Goal: Task Accomplishment & Management: Complete application form

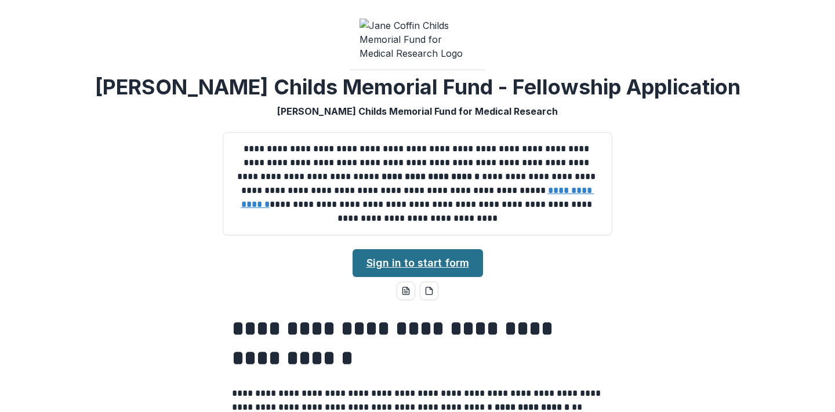
click at [440, 274] on link "Sign in to start form" at bounding box center [417, 263] width 130 height 28
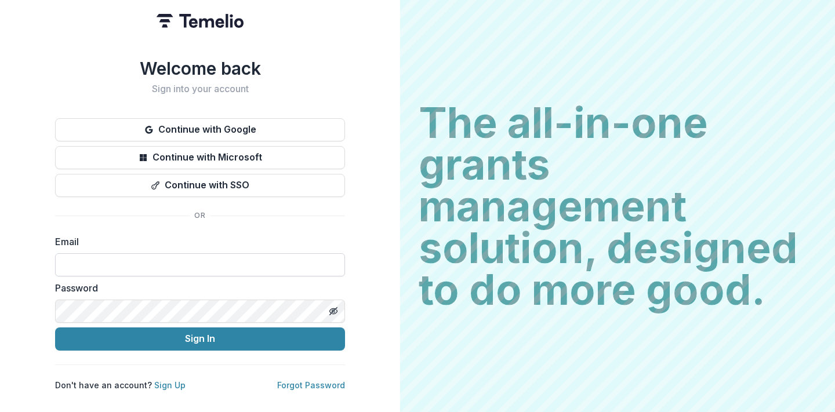
click at [185, 261] on input at bounding box center [200, 264] width 290 height 23
click at [176, 260] on input at bounding box center [200, 264] width 290 height 23
type input "**********"
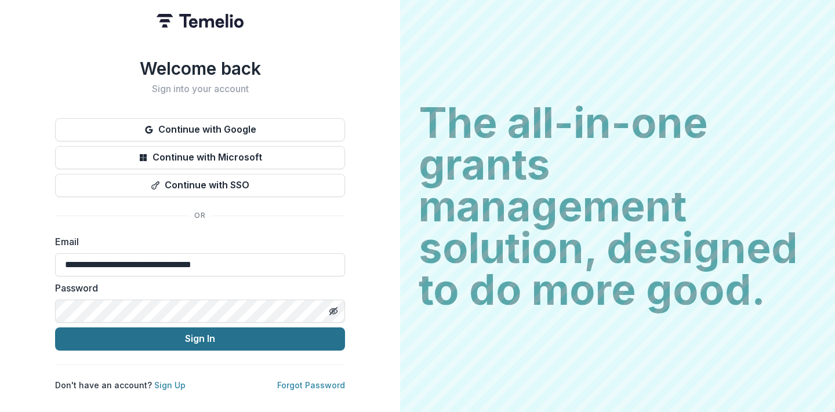
click at [208, 339] on button "Sign In" at bounding box center [200, 339] width 290 height 23
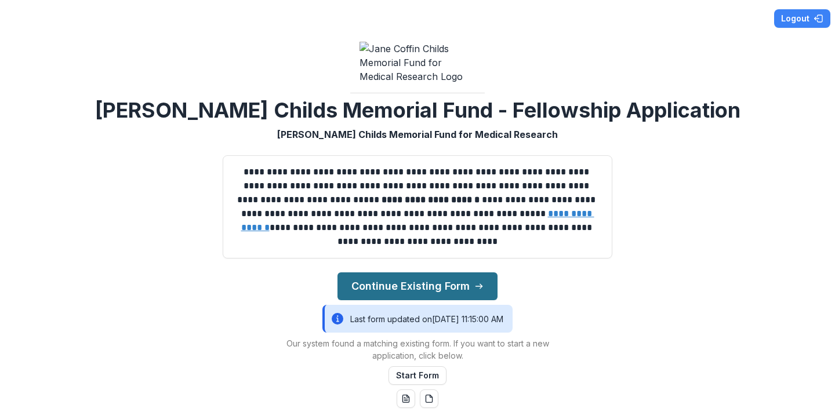
click at [412, 289] on button "Continue Existing Form" at bounding box center [417, 286] width 160 height 28
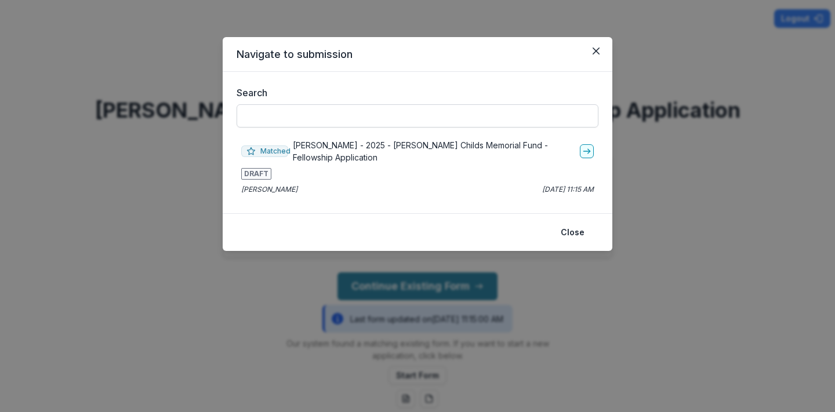
click at [380, 114] on input "Search" at bounding box center [418, 115] width 362 height 23
click at [343, 143] on p "[PERSON_NAME] - 2025 - [PERSON_NAME] Childs Memorial Fund - Fellowship Applicat…" at bounding box center [434, 151] width 282 height 24
click at [583, 147] on icon "go-to" at bounding box center [586, 151] width 9 height 9
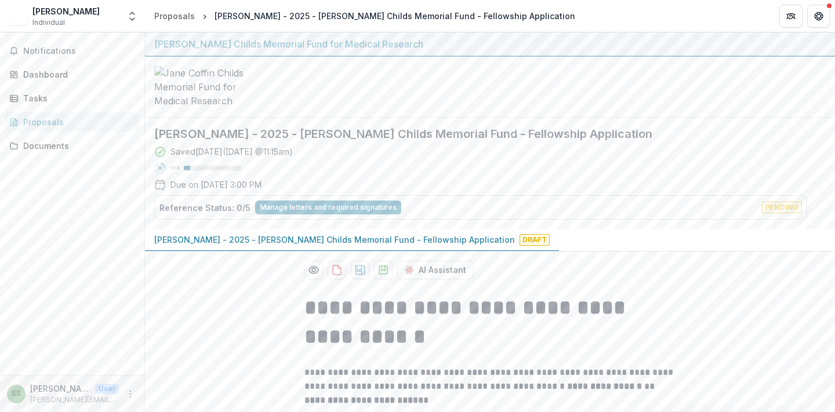
scroll to position [53, 0]
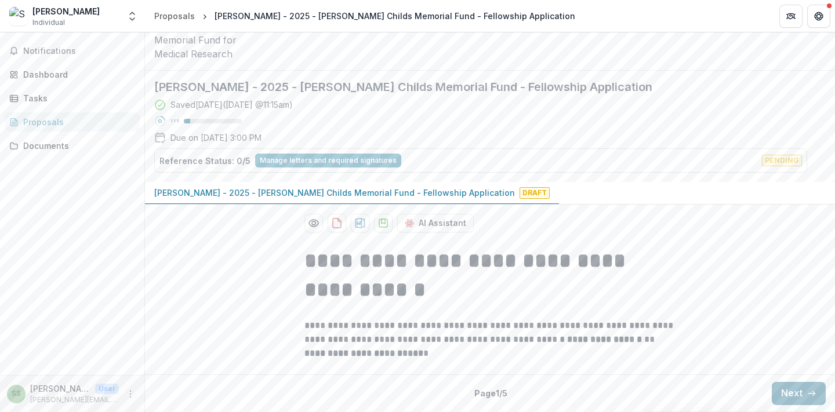
click at [799, 397] on button "Next" at bounding box center [799, 393] width 54 height 23
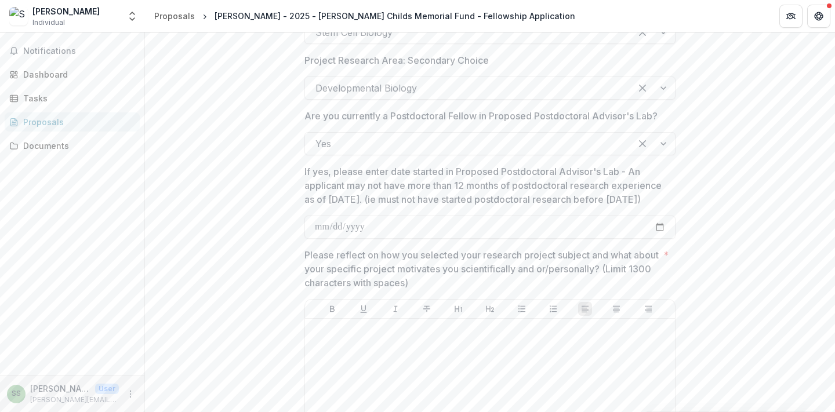
scroll to position [1374, 0]
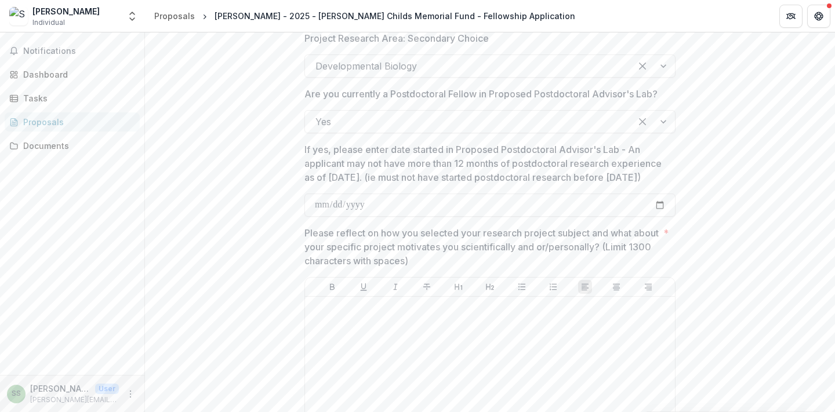
click at [352, 170] on p "If yes, please enter date started in Proposed Postdoctoral Advisor's Lab - An a…" at bounding box center [486, 164] width 364 height 42
click at [352, 194] on input "If yes, please enter date started in Proposed Postdoctoral Advisor's Lab - An a…" at bounding box center [489, 205] width 371 height 23
click at [352, 170] on p "If yes, please enter date started in Proposed Postdoctoral Advisor's Lab - An a…" at bounding box center [486, 164] width 364 height 42
click at [352, 194] on input "If yes, please enter date started in Proposed Postdoctoral Advisor's Lab - An a…" at bounding box center [489, 205] width 371 height 23
click at [352, 170] on p "If yes, please enter date started in Proposed Postdoctoral Advisor's Lab - An a…" at bounding box center [486, 164] width 364 height 42
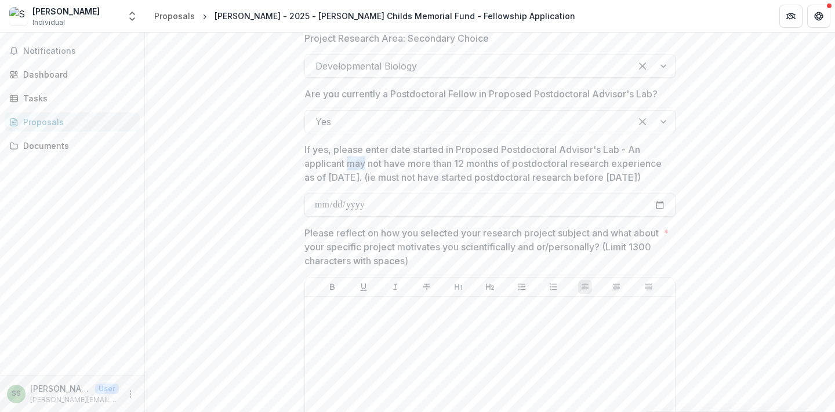
click at [352, 194] on input "If yes, please enter date started in Proposed Postdoctoral Advisor's Lab - An a…" at bounding box center [489, 205] width 371 height 23
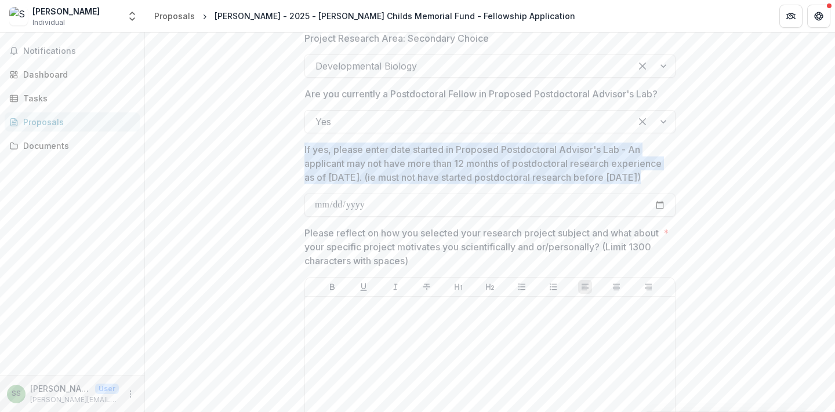
click at [379, 184] on p "If yes, please enter date started in Proposed Postdoctoral Advisor's Lab - An a…" at bounding box center [486, 164] width 364 height 42
click at [379, 194] on input "If yes, please enter date started in Proposed Postdoctoral Advisor's Lab - An a…" at bounding box center [489, 205] width 371 height 23
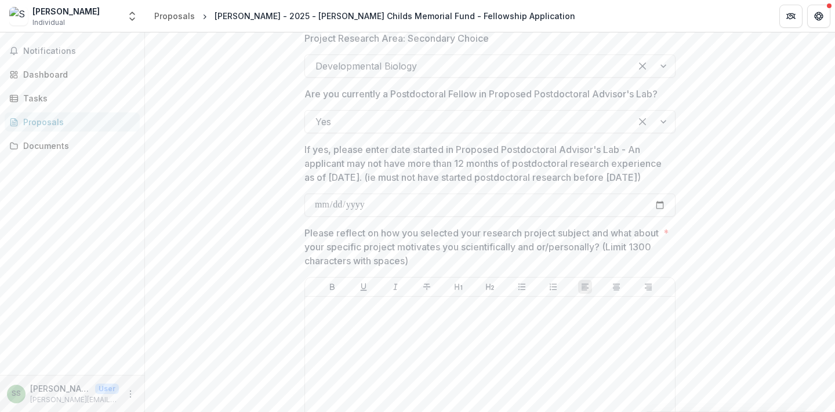
click at [379, 184] on p "If yes, please enter date started in Proposed Postdoctoral Advisor's Lab - An a…" at bounding box center [486, 164] width 364 height 42
click at [379, 194] on input "If yes, please enter date started in Proposed Postdoctoral Advisor's Lab - An a…" at bounding box center [489, 205] width 371 height 23
click at [379, 184] on p "If yes, please enter date started in Proposed Postdoctoral Advisor's Lab - An a…" at bounding box center [486, 164] width 364 height 42
click at [379, 194] on input "If yes, please enter date started in Proposed Postdoctoral Advisor's Lab - An a…" at bounding box center [489, 205] width 371 height 23
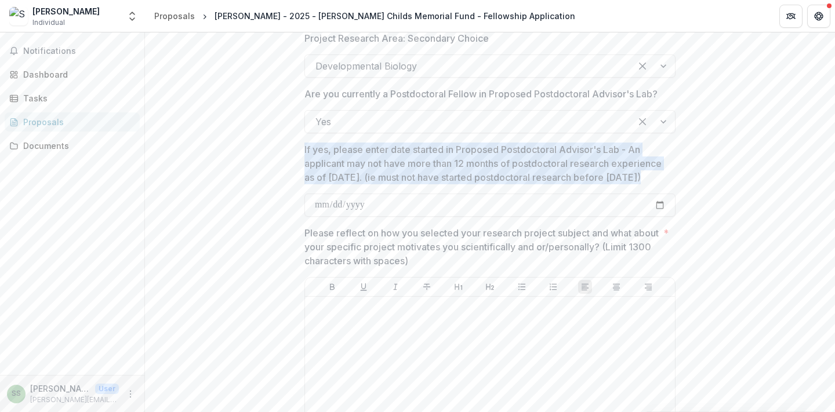
click at [425, 176] on p "If yes, please enter date started in Proposed Postdoctoral Advisor's Lab - An a…" at bounding box center [486, 164] width 364 height 42
click at [425, 194] on input "If yes, please enter date started in Proposed Postdoctoral Advisor's Lab - An a…" at bounding box center [489, 205] width 371 height 23
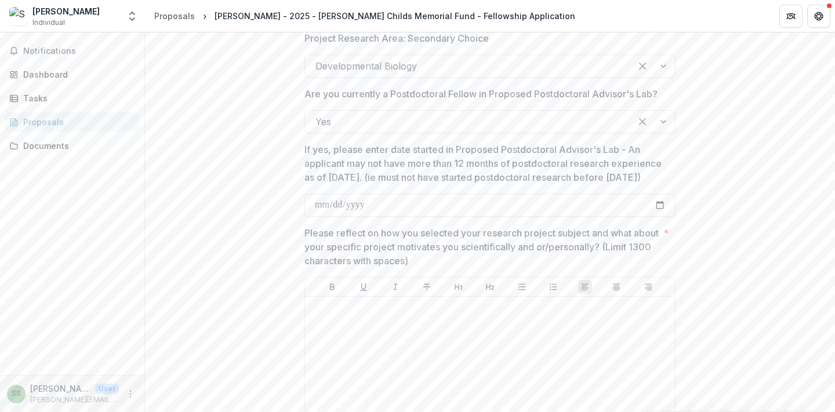
click at [425, 176] on p "If yes, please enter date started in Proposed Postdoctoral Advisor's Lab - An a…" at bounding box center [486, 164] width 364 height 42
click at [425, 194] on input "If yes, please enter date started in Proposed Postdoctoral Advisor's Lab - An a…" at bounding box center [489, 205] width 371 height 23
click at [425, 176] on p "If yes, please enter date started in Proposed Postdoctoral Advisor's Lab - An a…" at bounding box center [486, 164] width 364 height 42
click at [425, 194] on input "If yes, please enter date started in Proposed Postdoctoral Advisor's Lab - An a…" at bounding box center [489, 205] width 371 height 23
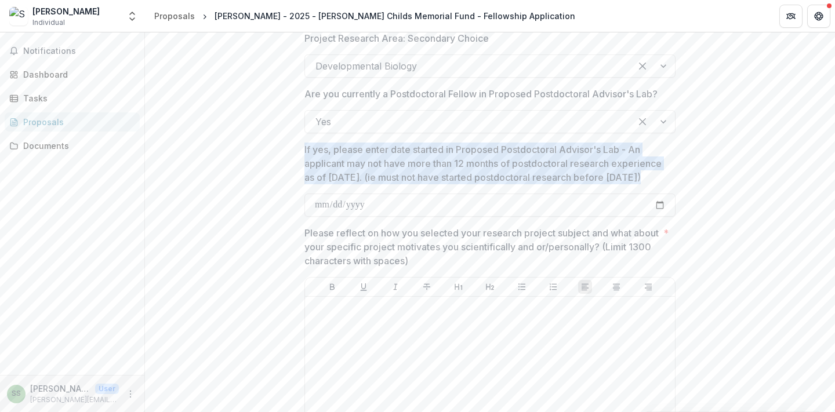
click at [439, 183] on p "If yes, please enter date started in Proposed Postdoctoral Advisor's Lab - An a…" at bounding box center [486, 164] width 364 height 42
click at [439, 194] on input "If yes, please enter date started in Proposed Postdoctoral Advisor's Lab - An a…" at bounding box center [489, 205] width 371 height 23
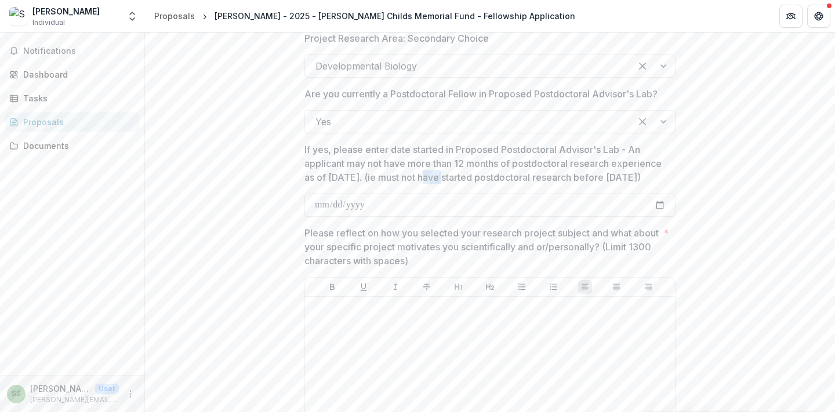
click at [439, 183] on p "If yes, please enter date started in Proposed Postdoctoral Advisor's Lab - An a…" at bounding box center [486, 164] width 364 height 42
click at [439, 194] on input "If yes, please enter date started in Proposed Postdoctoral Advisor's Lab - An a…" at bounding box center [489, 205] width 371 height 23
click at [460, 154] on p "If yes, please enter date started in Proposed Postdoctoral Advisor's Lab - An a…" at bounding box center [486, 164] width 364 height 42
click at [460, 194] on input "If yes, please enter date started in Proposed Postdoctoral Advisor's Lab - An a…" at bounding box center [489, 205] width 371 height 23
click at [460, 154] on p "If yes, please enter date started in Proposed Postdoctoral Advisor's Lab - An a…" at bounding box center [486, 164] width 364 height 42
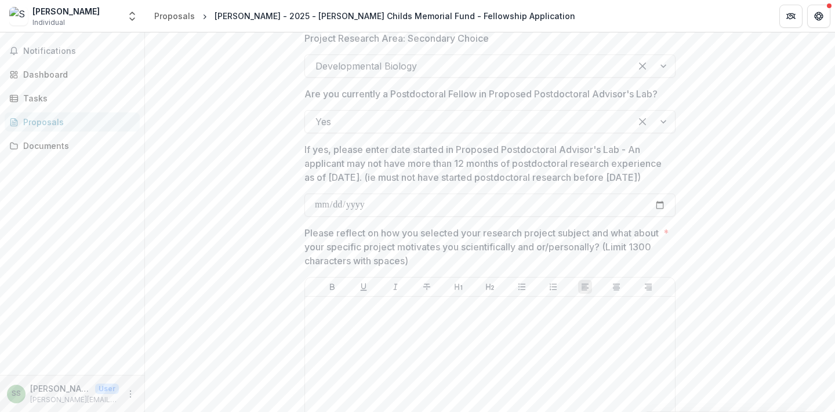
click at [460, 194] on input "If yes, please enter date started in Proposed Postdoctoral Advisor's Lab - An a…" at bounding box center [489, 205] width 371 height 23
click at [460, 164] on p "If yes, please enter date started in Proposed Postdoctoral Advisor's Lab - An a…" at bounding box center [486, 164] width 364 height 42
click at [460, 194] on input "If yes, please enter date started in Proposed Postdoctoral Advisor's Lab - An a…" at bounding box center [489, 205] width 371 height 23
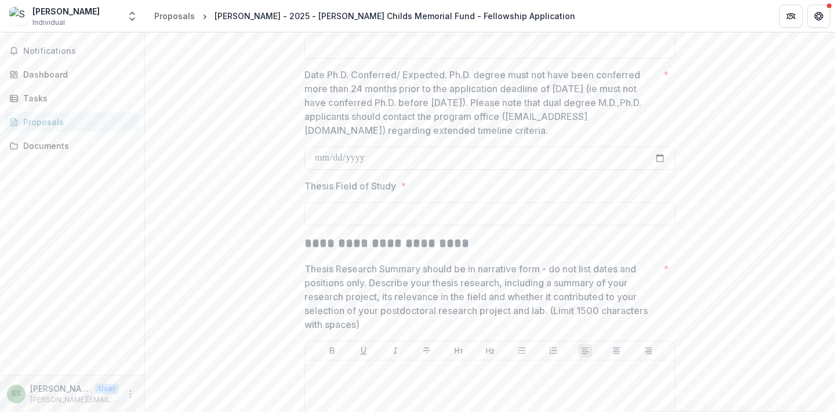
scroll to position [2016, 0]
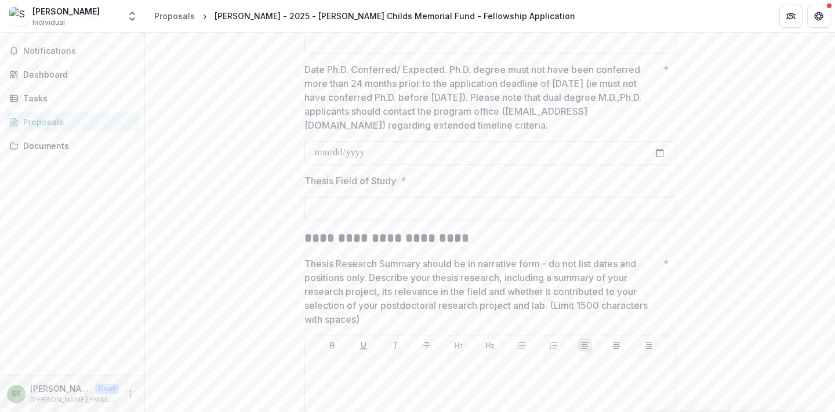
click at [392, 132] on p "Date Ph.D. Conferred/ Expected. Ph.D. degree must not have been conferred more …" at bounding box center [481, 98] width 354 height 70
click at [392, 141] on input "Date Ph.D. Conferred/ Expected. Ph.D. degree must not have been conferred more …" at bounding box center [489, 152] width 371 height 23
click at [392, 132] on p "Date Ph.D. Conferred/ Expected. Ph.D. degree must not have been conferred more …" at bounding box center [481, 98] width 354 height 70
click at [392, 141] on input "Date Ph.D. Conferred/ Expected. Ph.D. degree must not have been conferred more …" at bounding box center [489, 152] width 371 height 23
click at [392, 132] on p "Date Ph.D. Conferred/ Expected. Ph.D. degree must not have been conferred more …" at bounding box center [481, 98] width 354 height 70
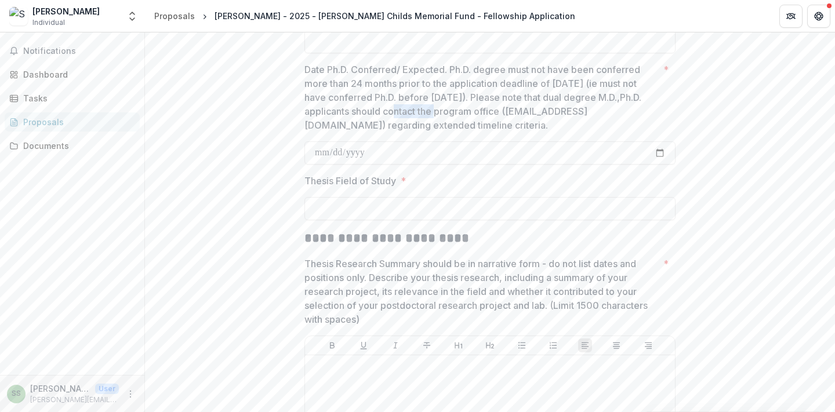
click at [392, 141] on input "Date Ph.D. Conferred/ Expected. Ph.D. degree must not have been conferred more …" at bounding box center [489, 152] width 371 height 23
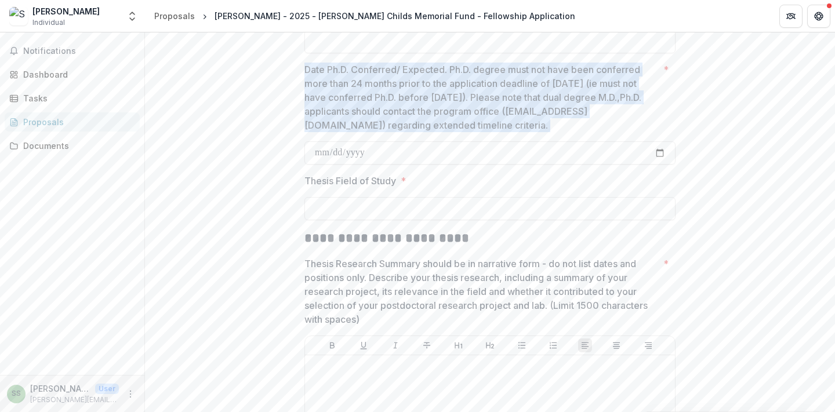
click at [435, 125] on p "Date Ph.D. Conferred/ Expected. Ph.D. degree must not have been conferred more …" at bounding box center [481, 98] width 354 height 70
click at [435, 141] on input "Date Ph.D. Conferred/ Expected. Ph.D. degree must not have been conferred more …" at bounding box center [489, 152] width 371 height 23
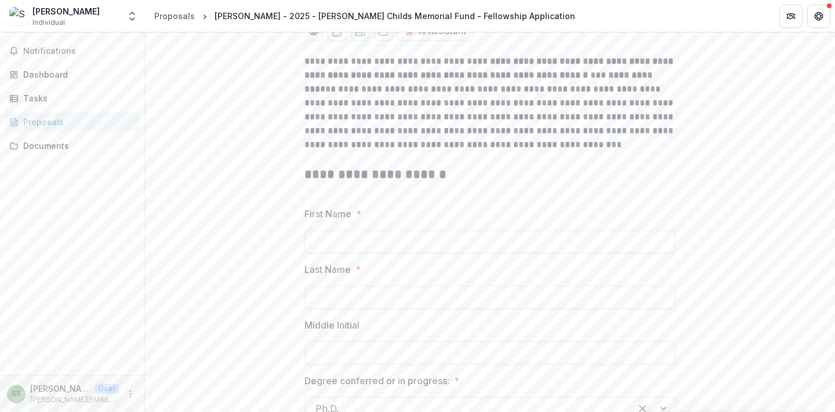
scroll to position [0, 0]
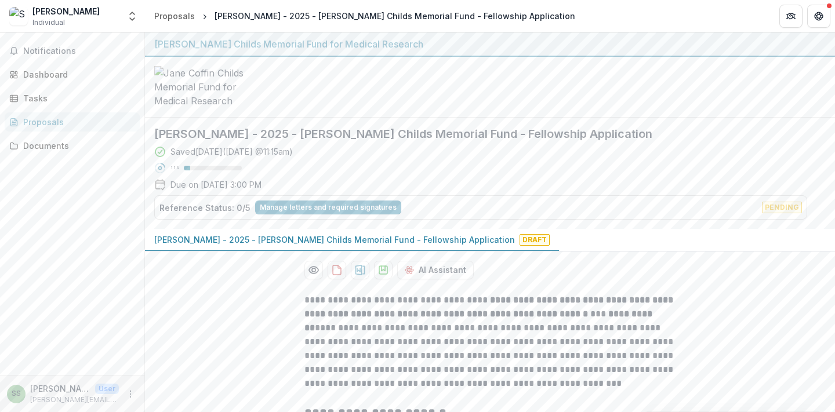
click at [295, 165] on div "Saved [DATE] ( [DATE] 11:15am ) 11 % Due on [DATE] 3:00 PM Reference Status: 0/…" at bounding box center [480, 183] width 653 height 74
